Goal: Navigation & Orientation: Find specific page/section

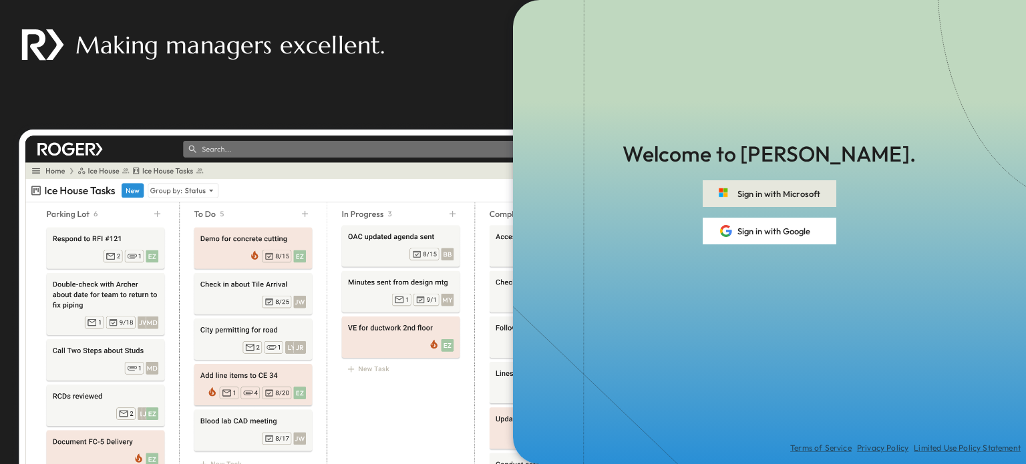
click at [759, 191] on button "Sign in with Microsoft" at bounding box center [769, 193] width 134 height 27
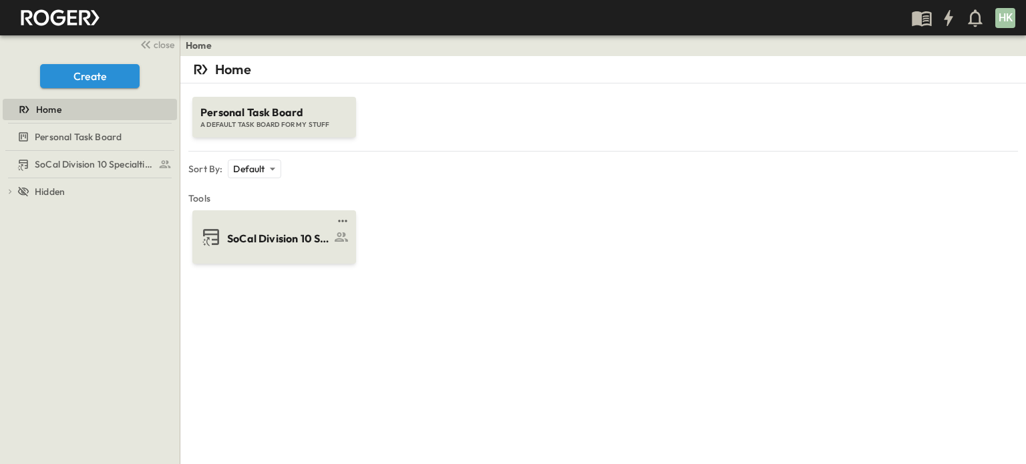
click at [222, 242] on div "SoCal Division 10 Specialties" at bounding box center [272, 236] width 145 height 21
